Goal: Information Seeking & Learning: Learn about a topic

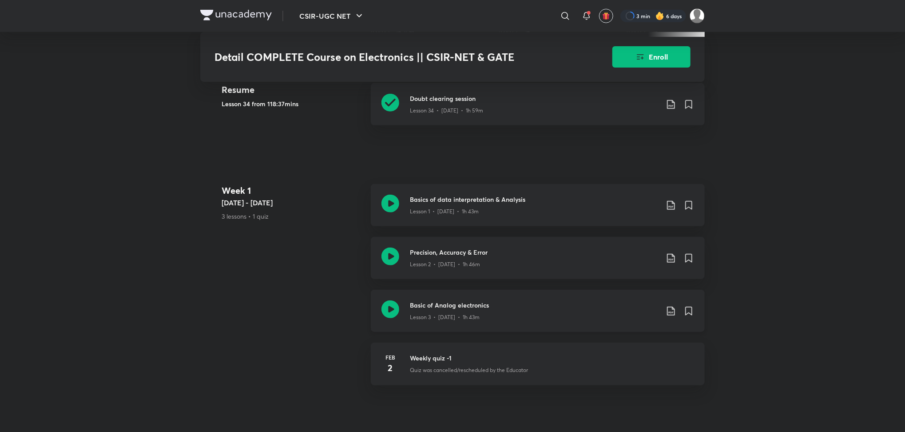
click at [398, 311] on icon at bounding box center [390, 309] width 18 height 18
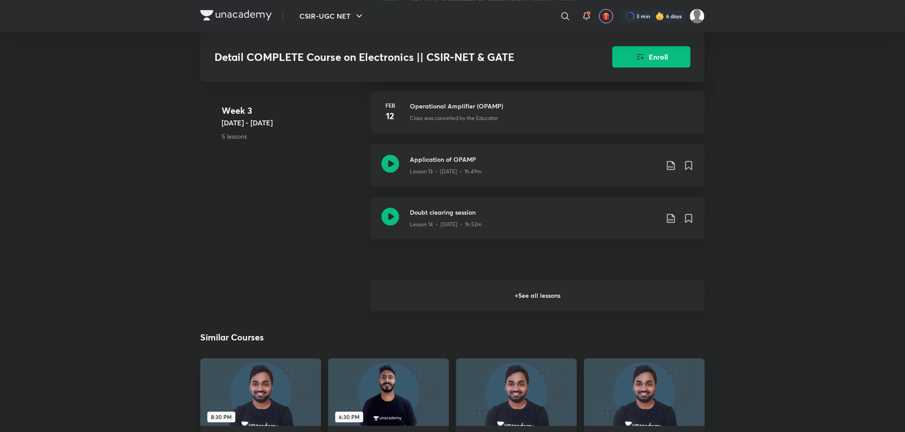
scroll to position [1272, 0]
click at [430, 304] on h6 "+ See all lessons" at bounding box center [538, 294] width 334 height 31
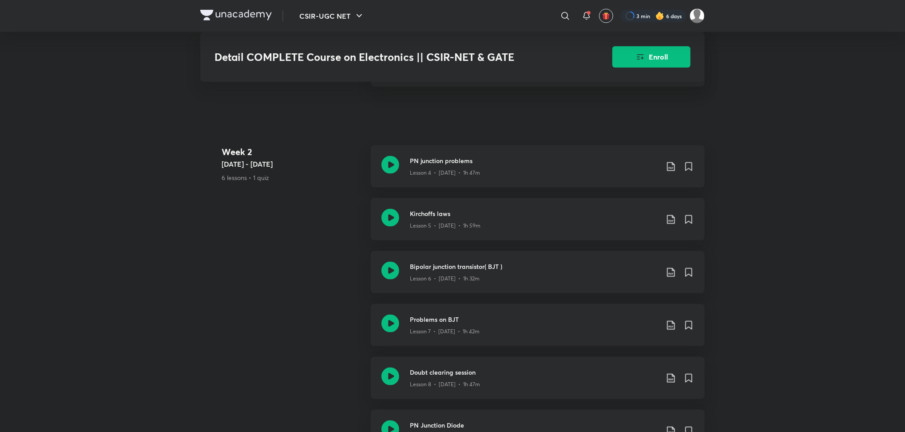
scroll to position [697, 0]
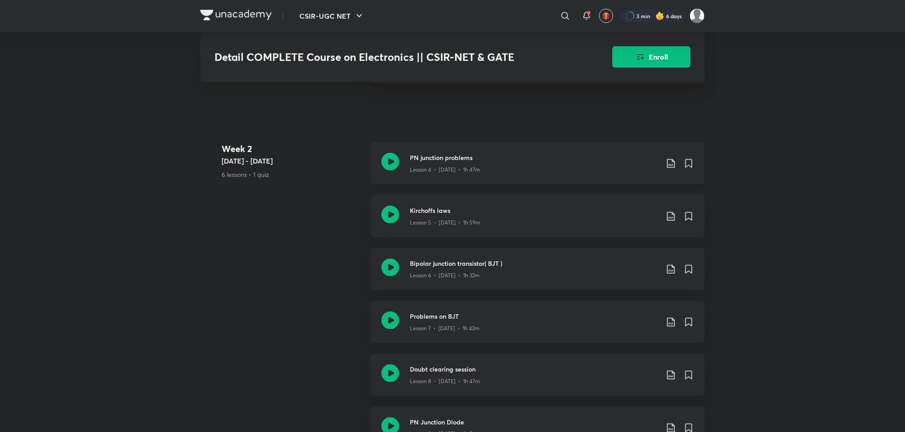
click at [394, 165] on icon at bounding box center [390, 162] width 18 height 18
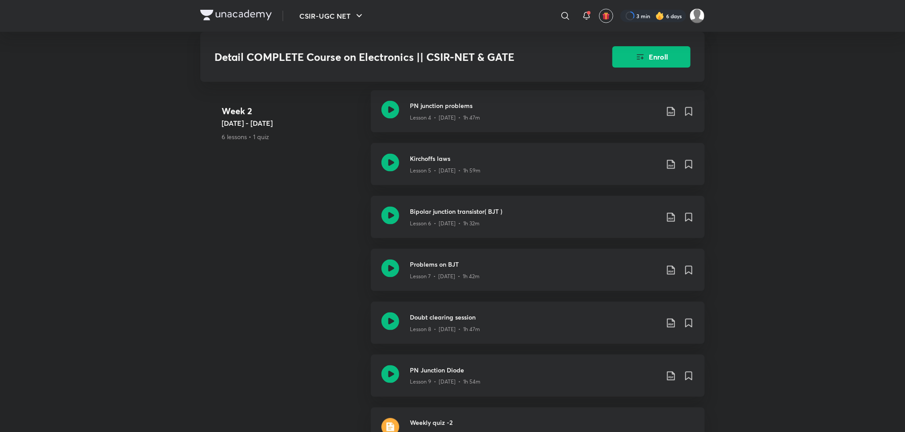
scroll to position [752, 0]
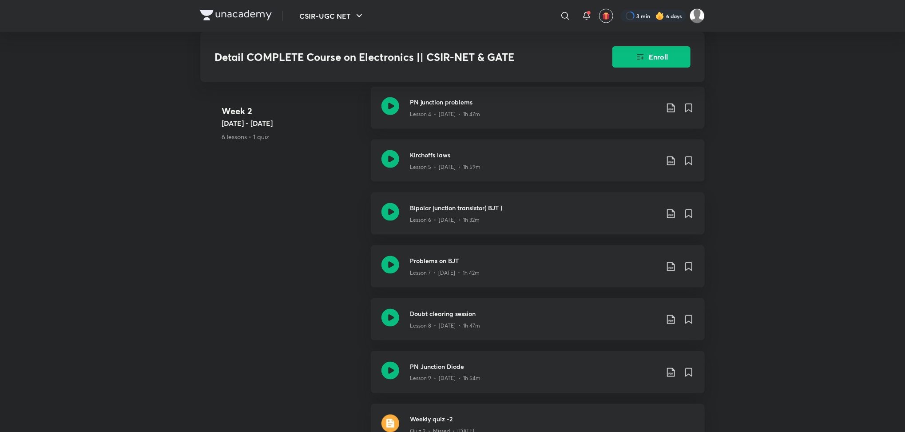
click at [390, 160] on icon at bounding box center [390, 159] width 18 height 18
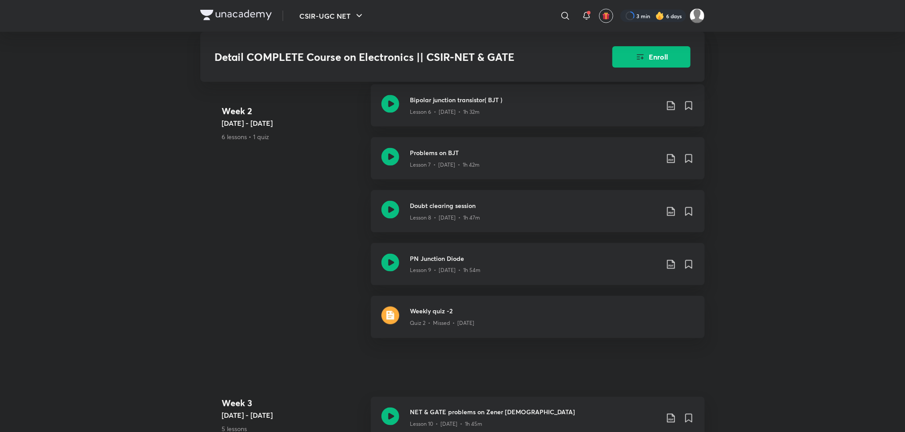
scroll to position [861, 0]
click at [388, 103] on icon at bounding box center [390, 103] width 18 height 18
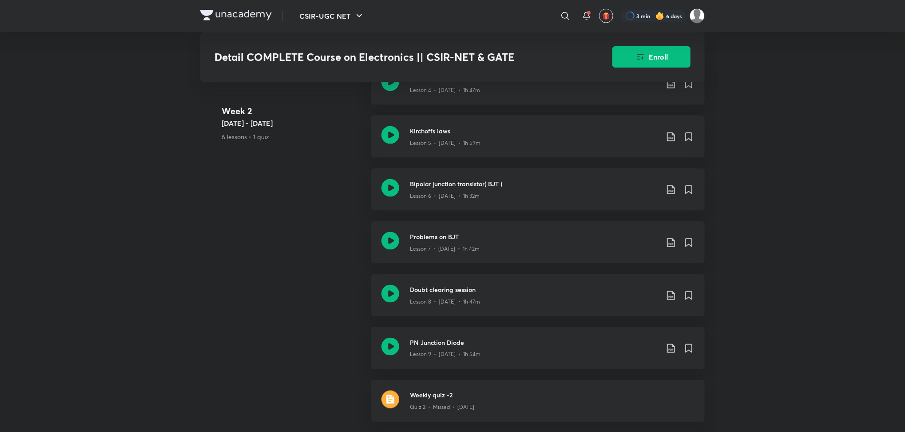
scroll to position [777, 0]
click at [399, 292] on div "Doubt clearing session Lesson 8 • Feb 8 • 1h 47m" at bounding box center [538, 295] width 334 height 42
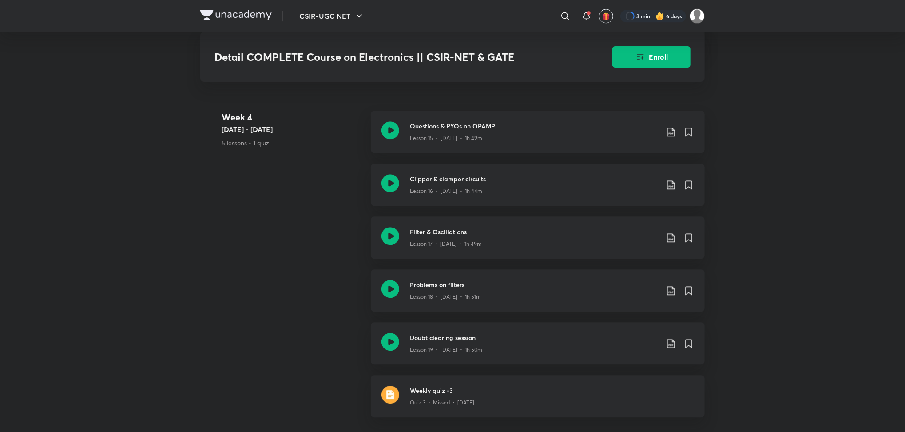
scroll to position [1461, 0]
